Goal: Transaction & Acquisition: Download file/media

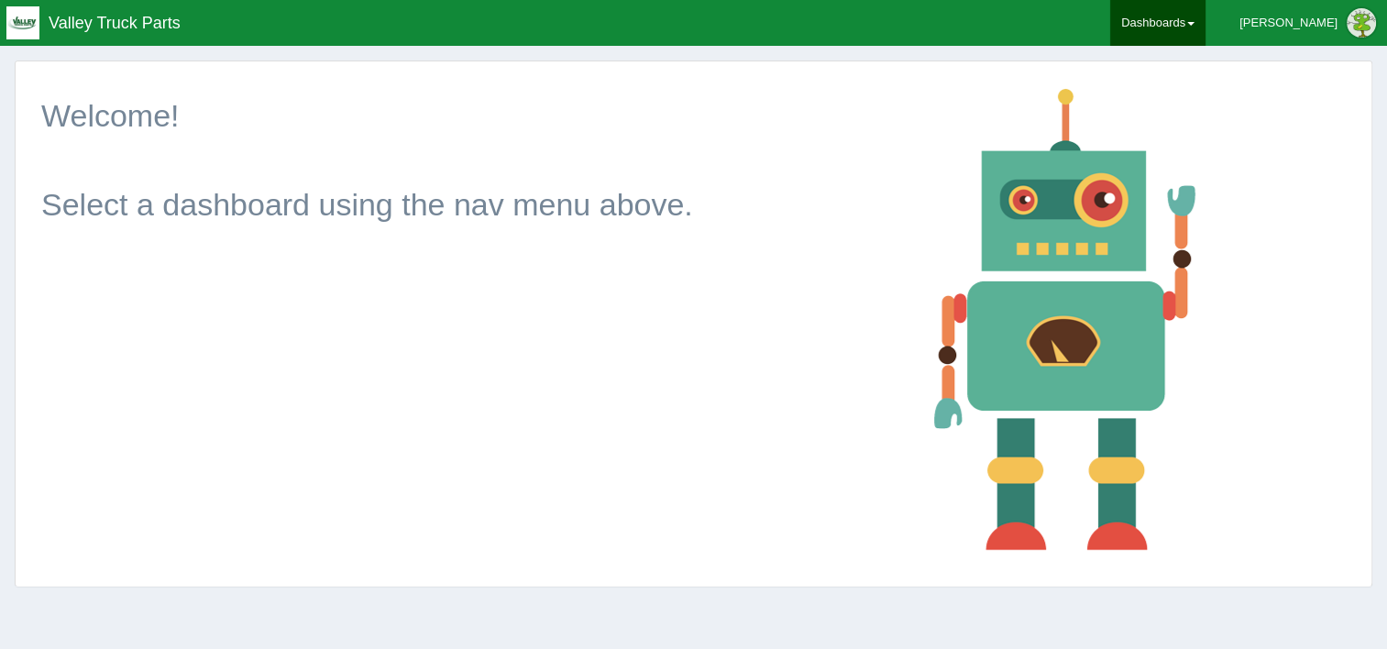
click at [1205, 17] on link "Dashboards" at bounding box center [1157, 23] width 95 height 46
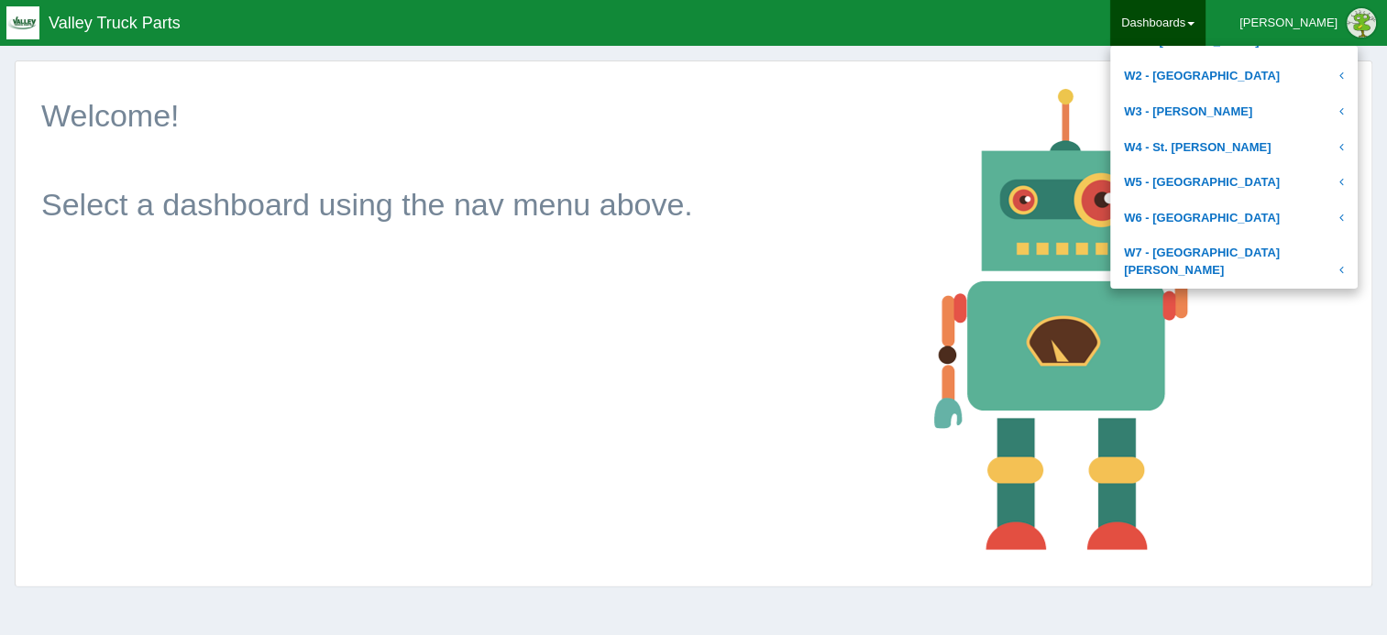
scroll to position [781, 0]
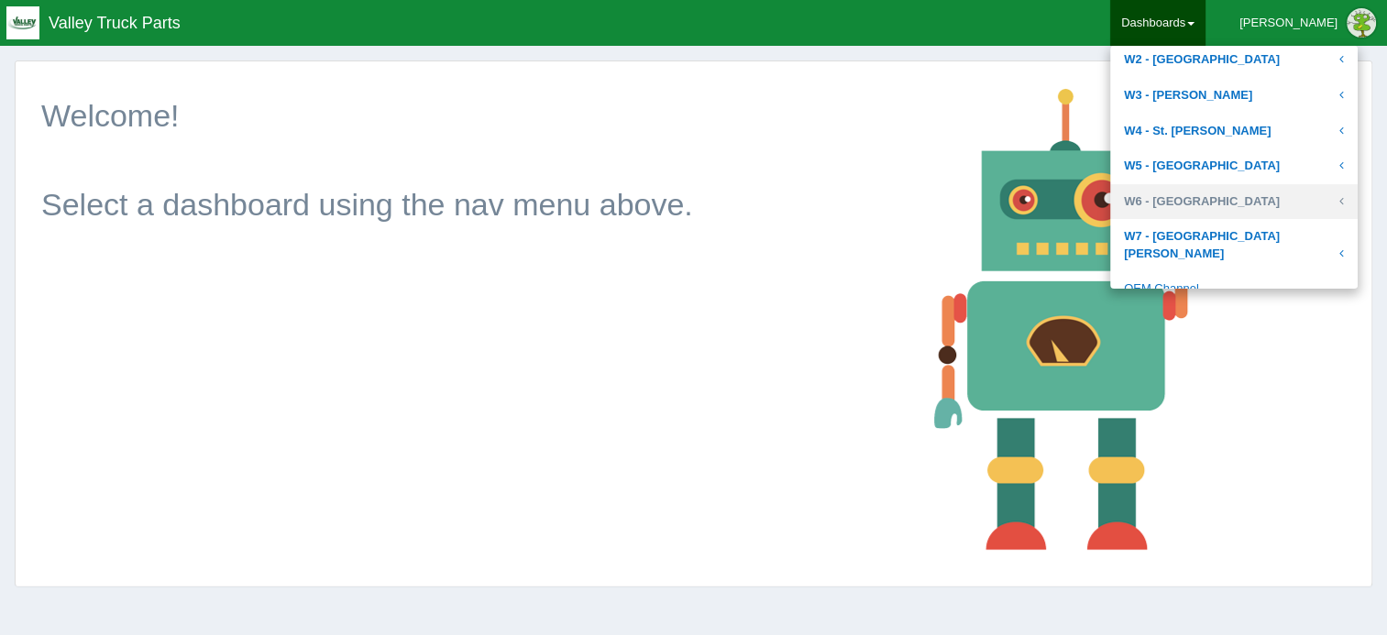
click at [1237, 188] on link "W6 - [GEOGRAPHIC_DATA]" at bounding box center [1233, 202] width 247 height 36
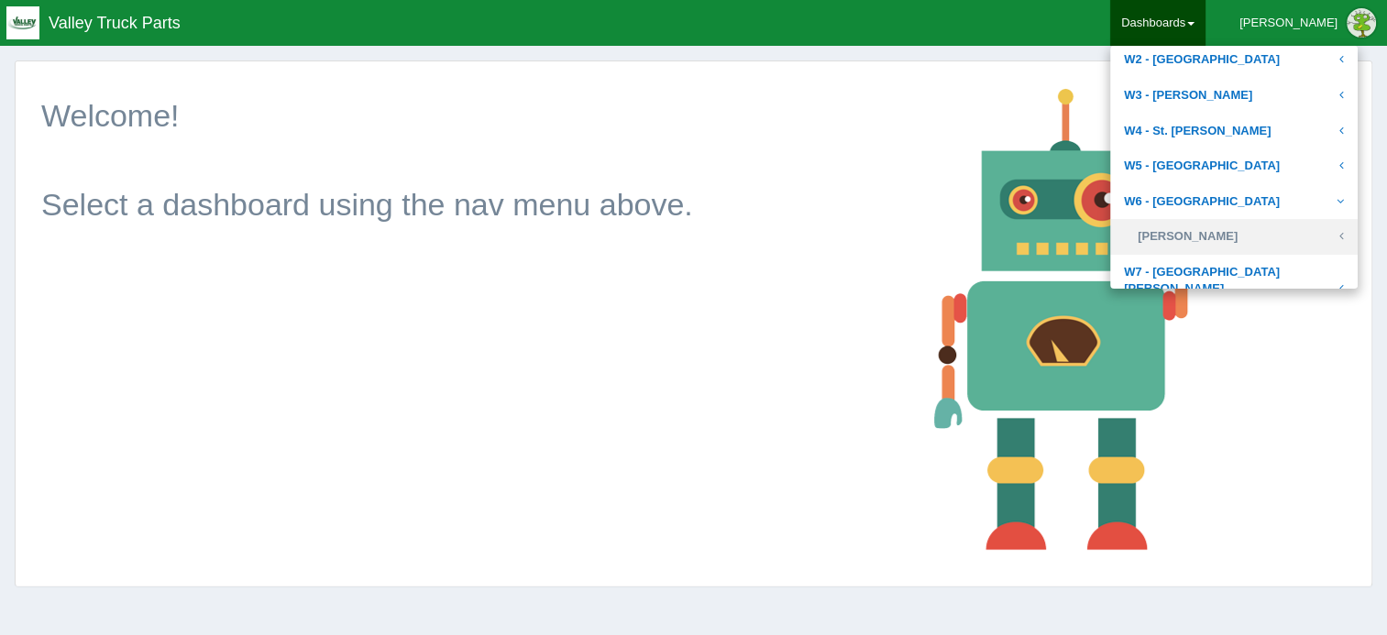
click at [1221, 231] on link "[PERSON_NAME]" at bounding box center [1233, 237] width 247 height 36
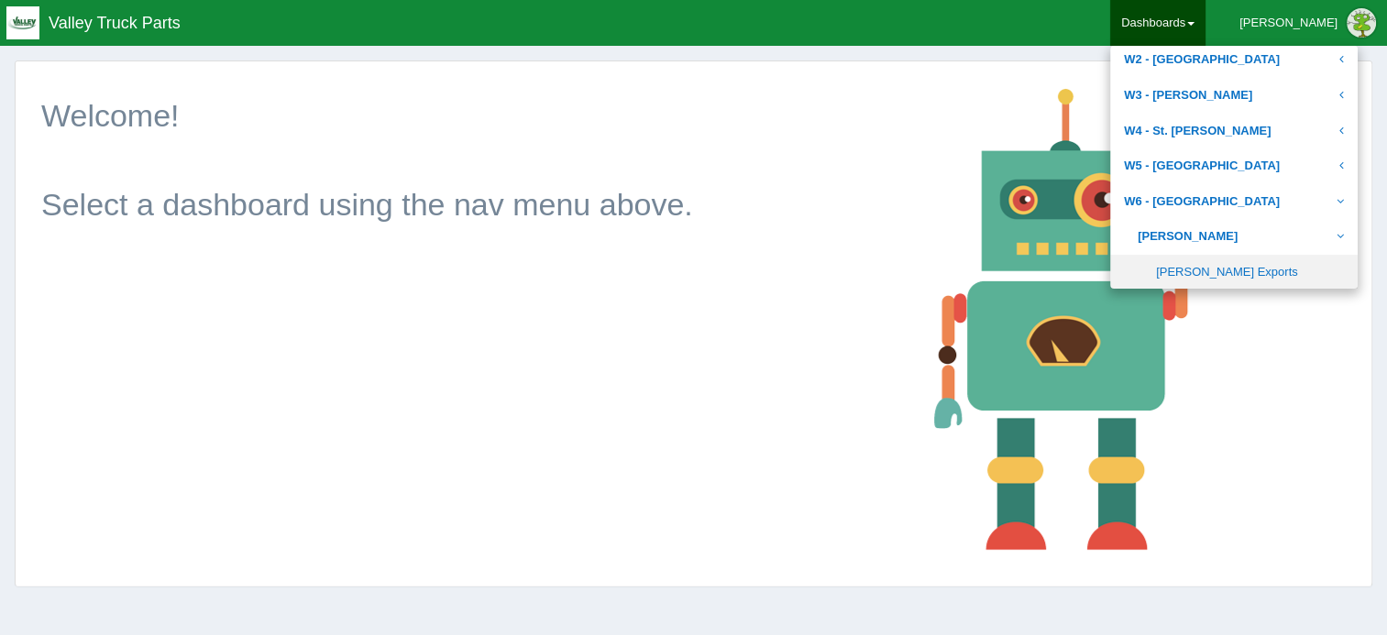
drag, startPoint x: 1260, startPoint y: 275, endPoint x: 1187, endPoint y: 276, distance: 73.3
click at [1259, 275] on link "[PERSON_NAME] Exports" at bounding box center [1233, 273] width 247 height 36
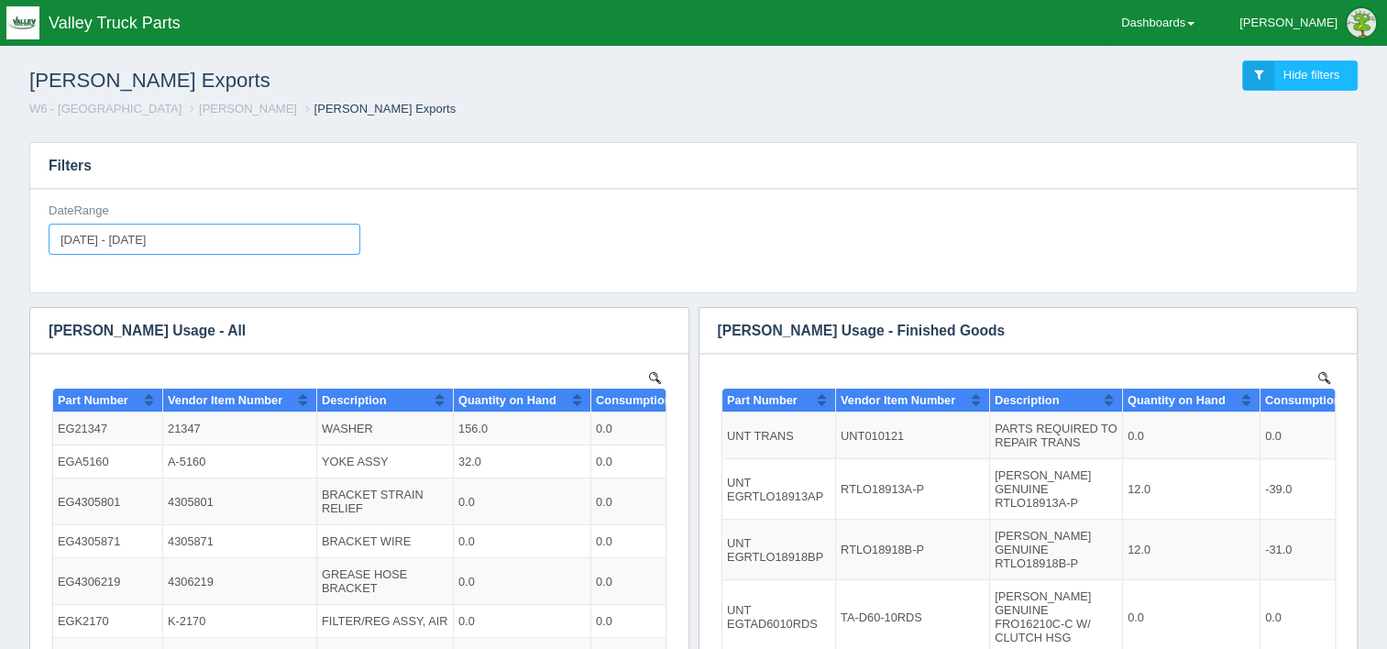
type input "[DATE]"
click at [241, 248] on input "[DATE] - [DATE]" at bounding box center [205, 239] width 312 height 31
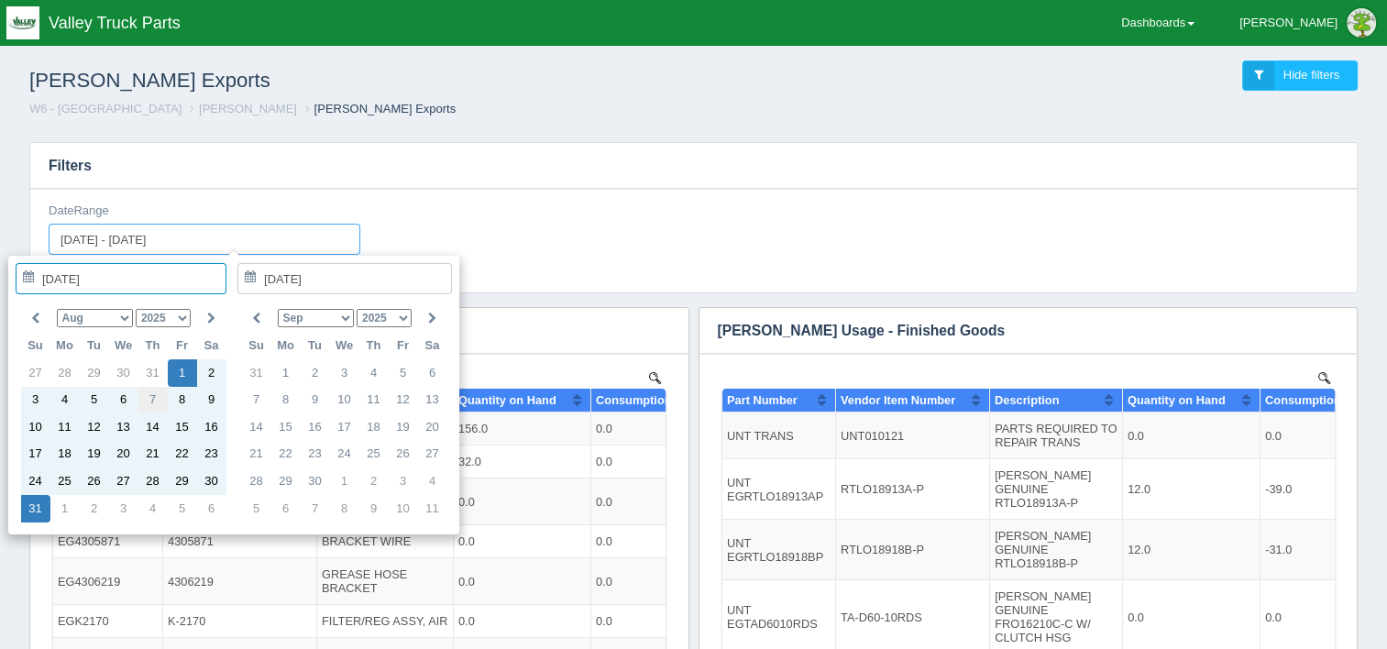
type input "[DATE]"
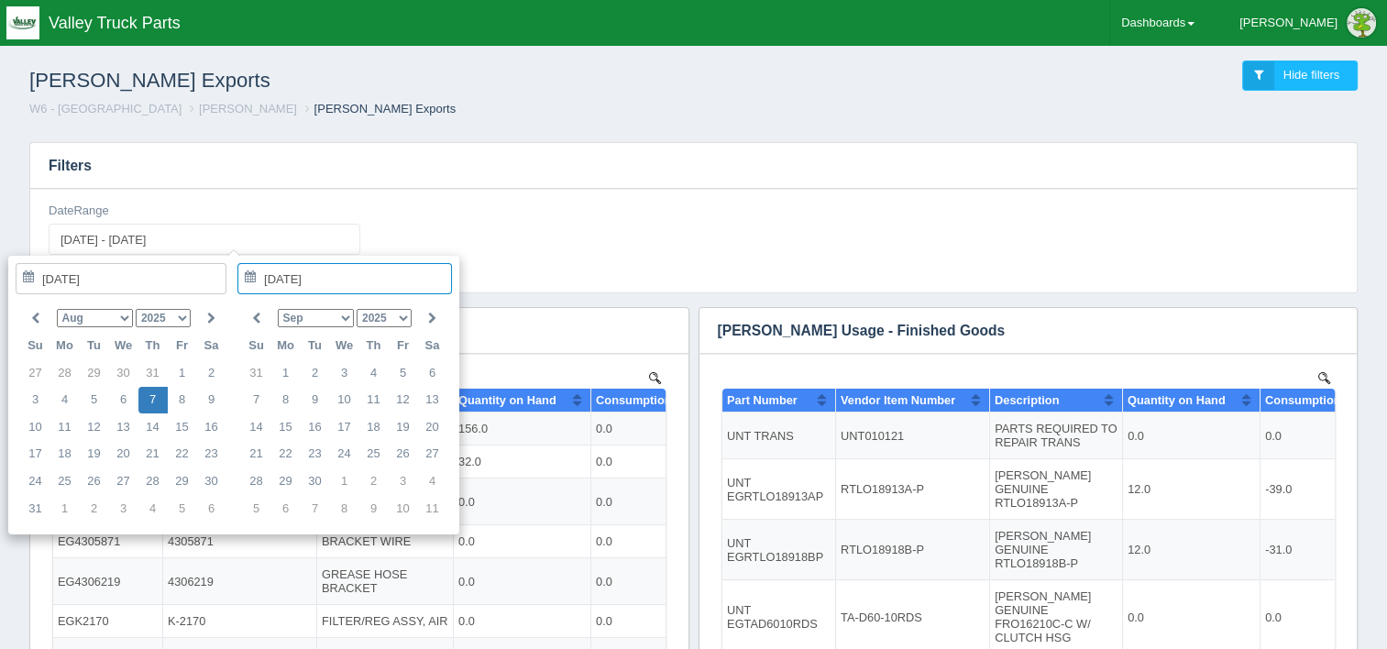
type input "[DATE] - [DATE]"
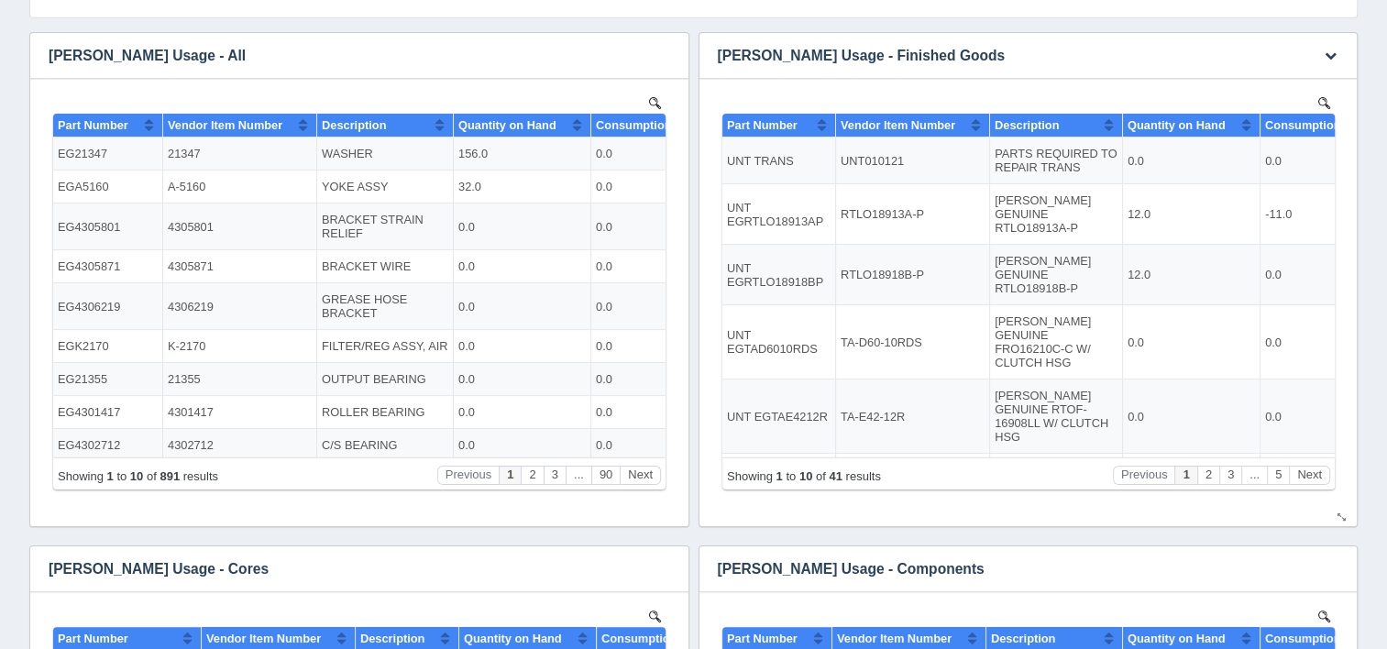
scroll to position [458, 0]
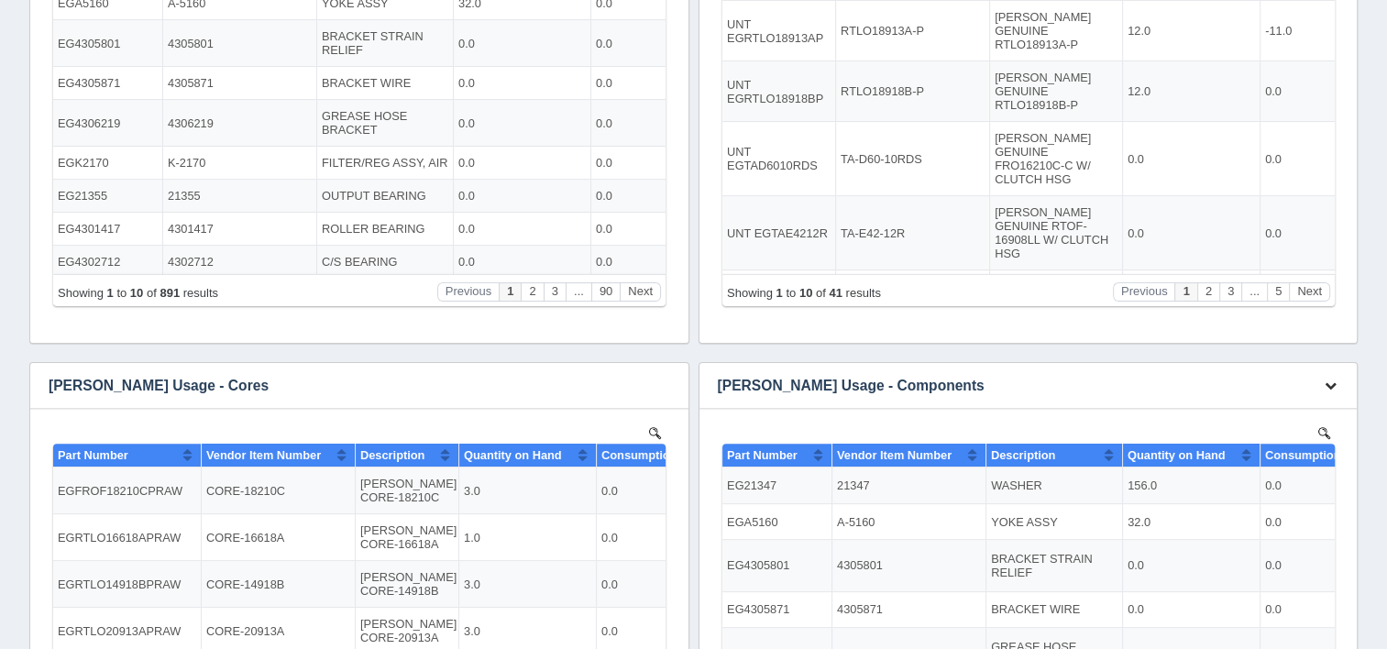
click at [1330, 384] on icon "button" at bounding box center [1331, 385] width 12 height 12
click at [1275, 406] on link "Download CSV" at bounding box center [1269, 413] width 147 height 27
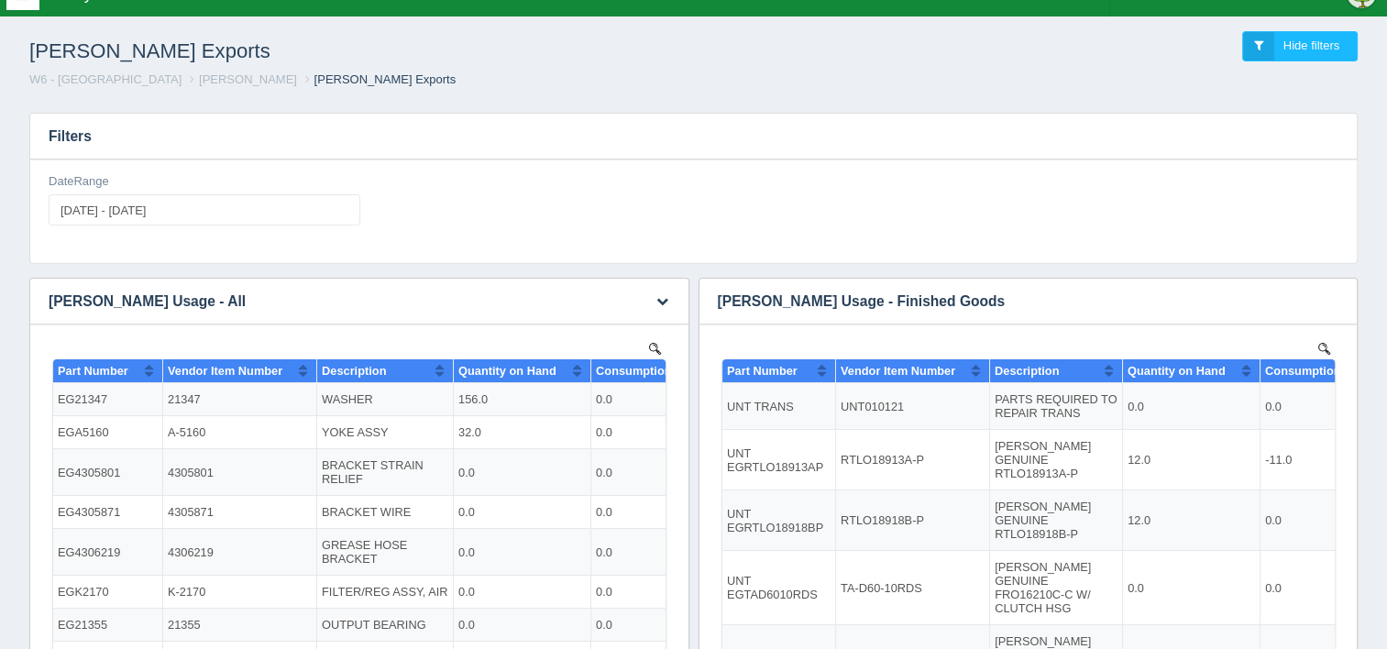
scroll to position [0, 0]
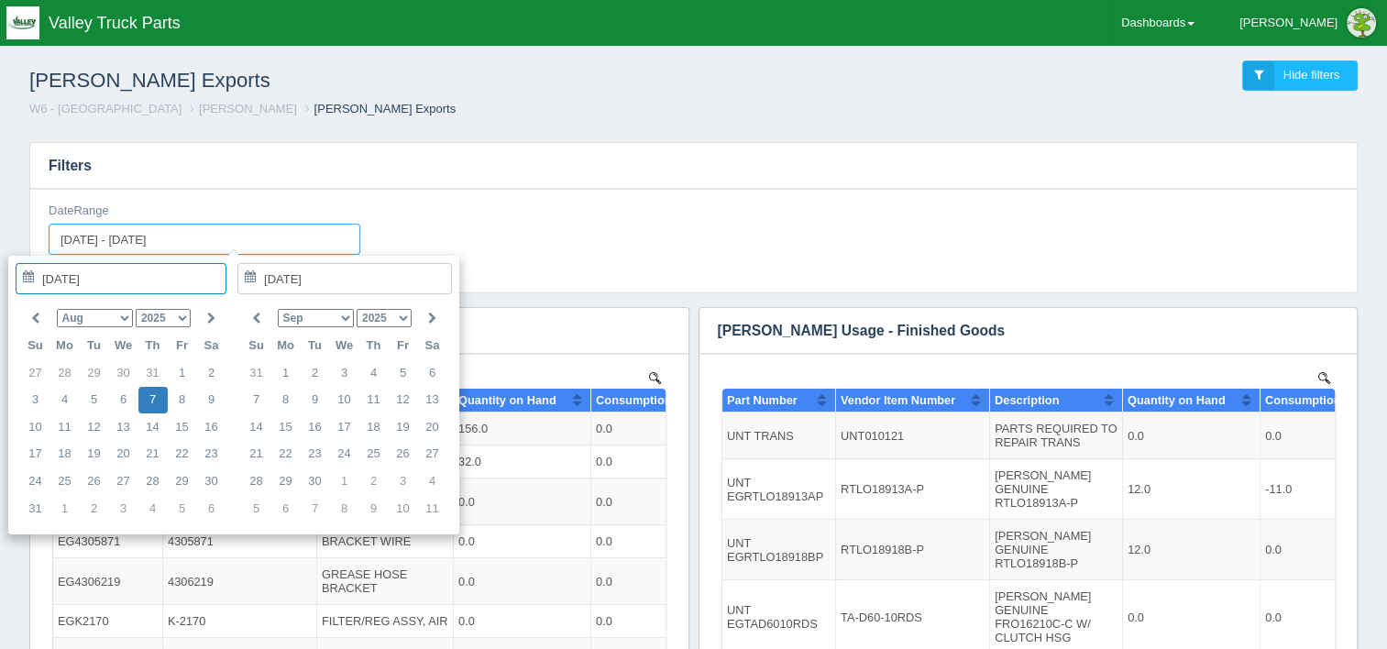
click at [261, 239] on input "[DATE] - [DATE]" at bounding box center [205, 239] width 312 height 31
type input "[DATE]"
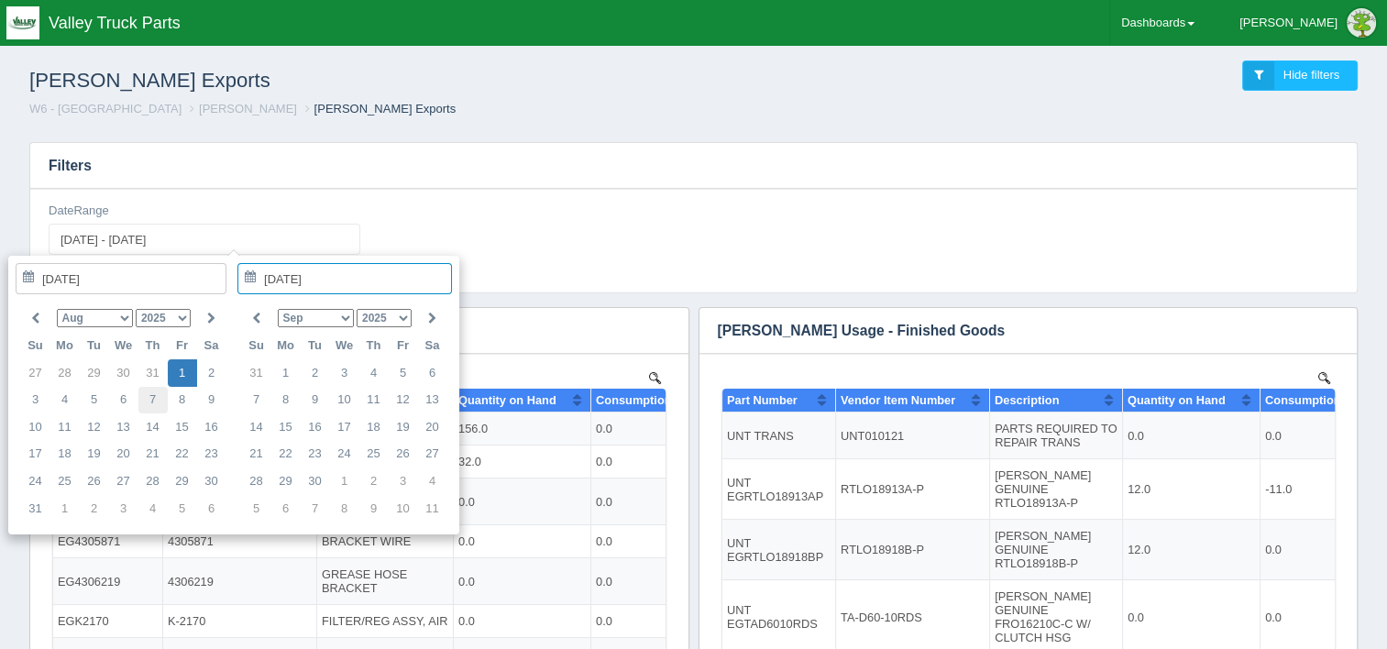
type input "[DATE]"
type input "[DATE] - [DATE]"
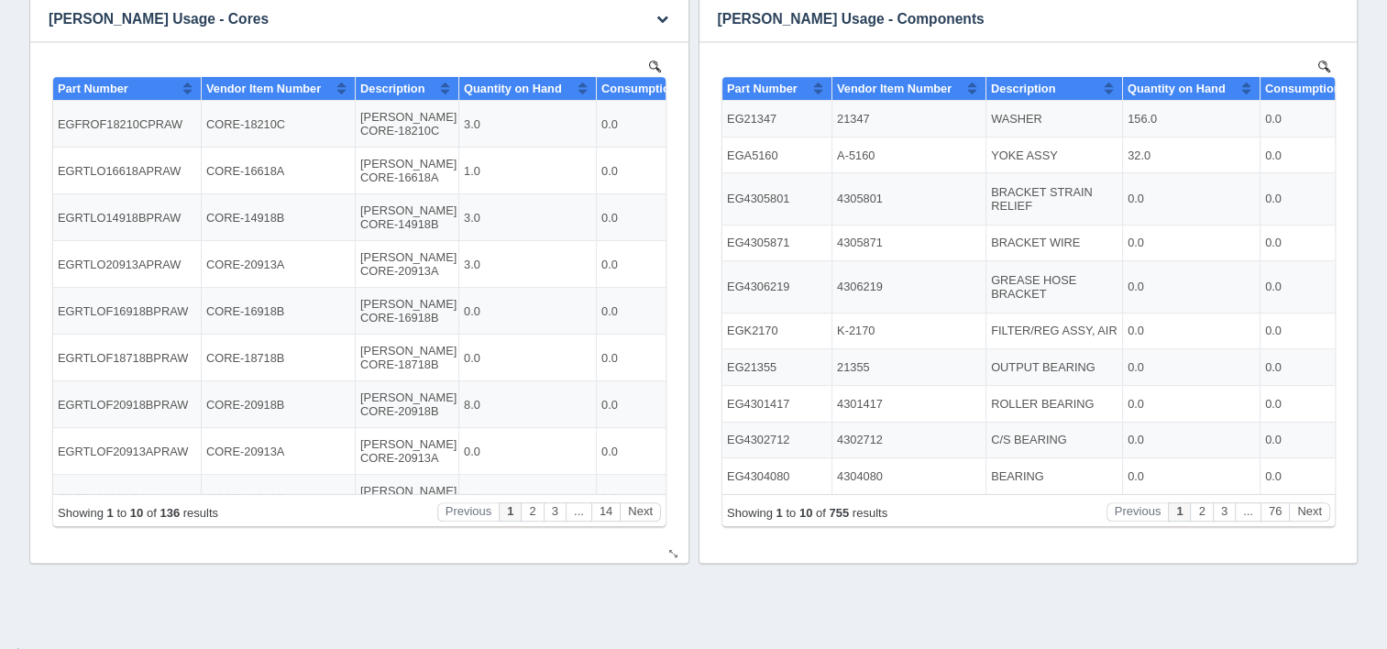
scroll to position [733, 0]
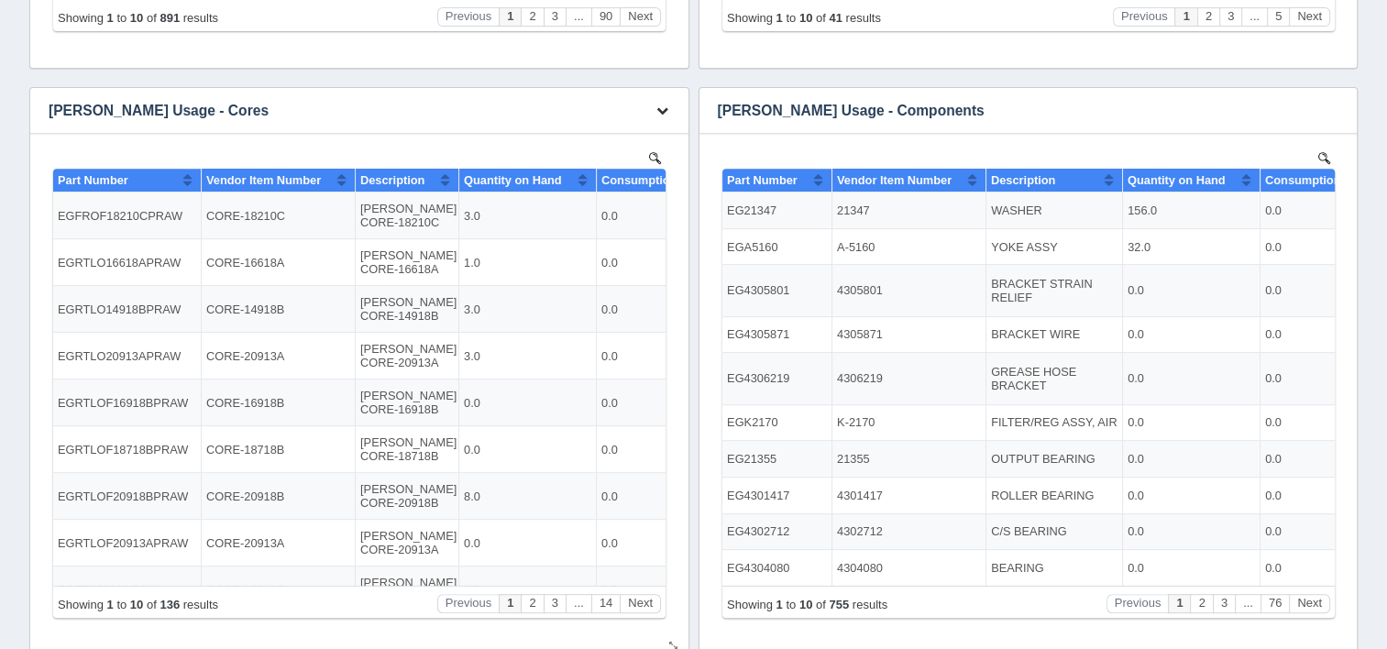
click at [657, 106] on icon "button" at bounding box center [662, 110] width 12 height 12
click at [621, 140] on link "Download CSV" at bounding box center [601, 138] width 147 height 27
click at [1368, 79] on div "Filters DateRange [DATE] - [DATE] Download CSV View all results [PERSON_NAME] U…" at bounding box center [694, 25] width 1358 height 1262
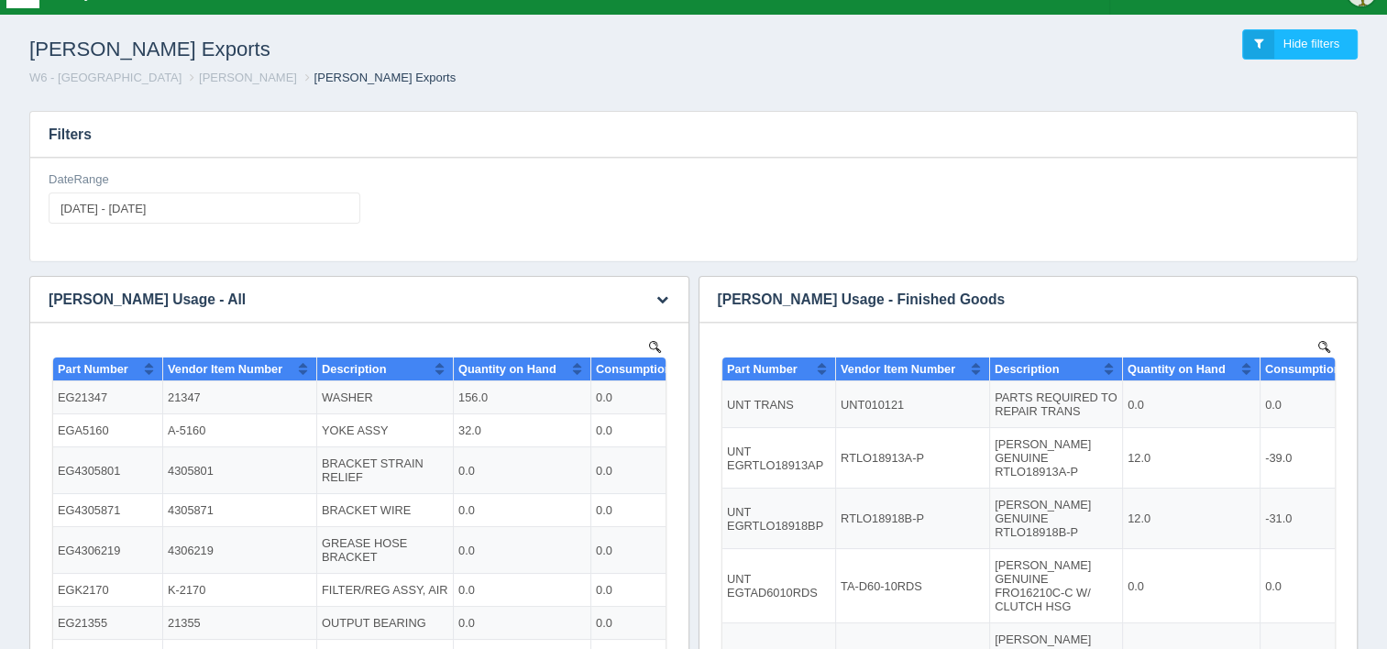
scroll to position [0, 0]
